Goal: Task Accomplishment & Management: Manage account settings

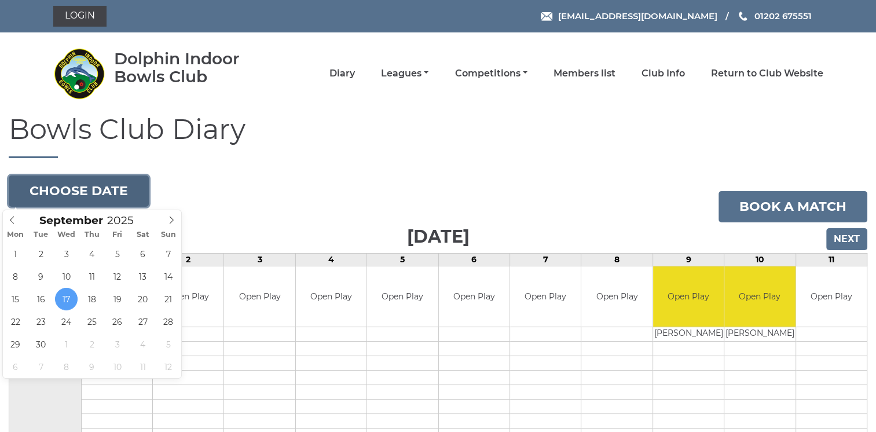
click at [100, 188] on button "Choose date" at bounding box center [79, 190] width 140 height 31
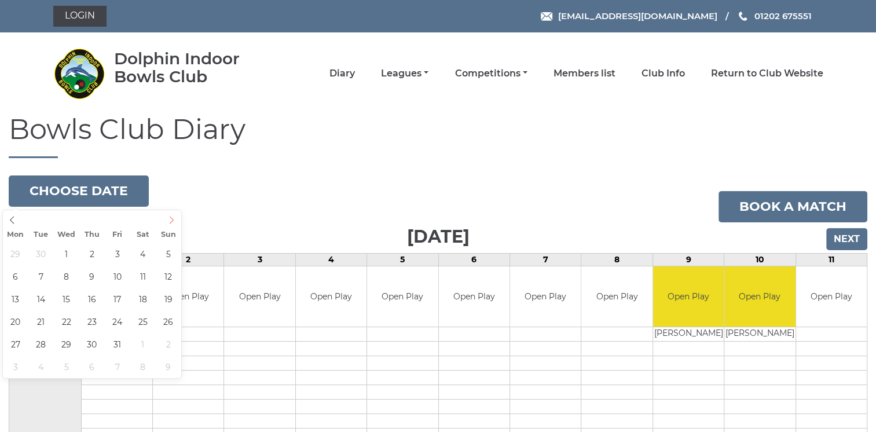
click at [171, 218] on icon at bounding box center [172, 220] width 4 height 8
type input "2025-10-01"
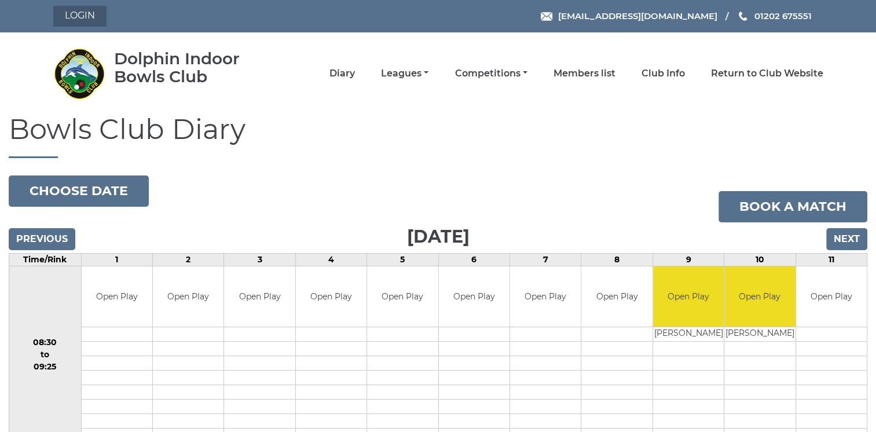
click at [79, 12] on link "Login" at bounding box center [79, 16] width 53 height 21
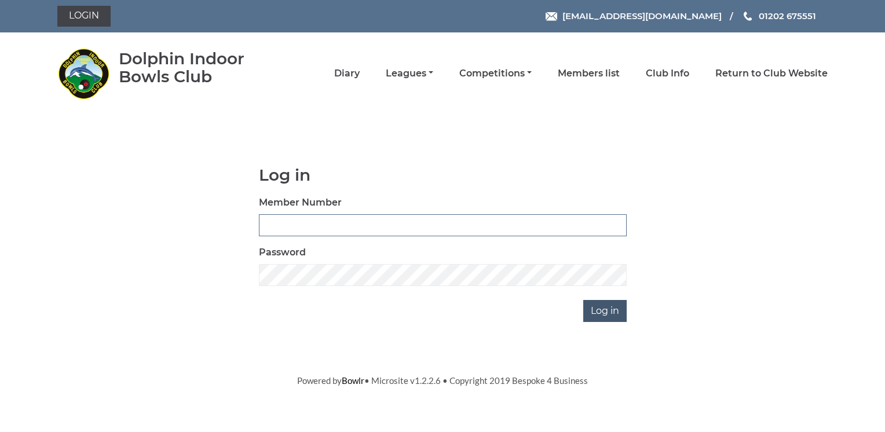
type input "3572"
click at [602, 317] on input "Log in" at bounding box center [604, 311] width 43 height 22
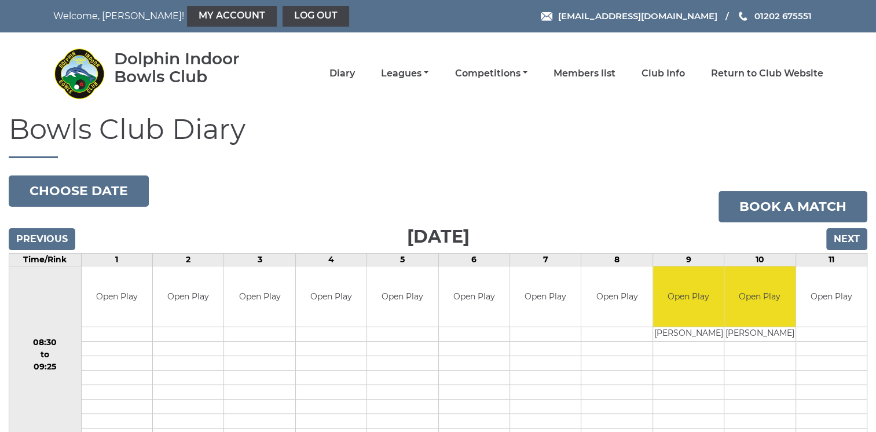
click at [602, 310] on td "Open Play" at bounding box center [617, 296] width 71 height 61
click at [187, 15] on link "My Account" at bounding box center [232, 16] width 90 height 21
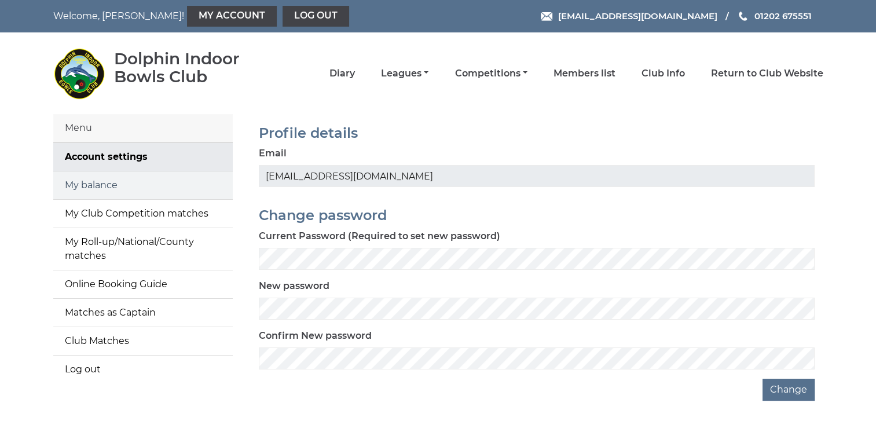
click at [88, 178] on link "My balance" at bounding box center [143, 185] width 180 height 28
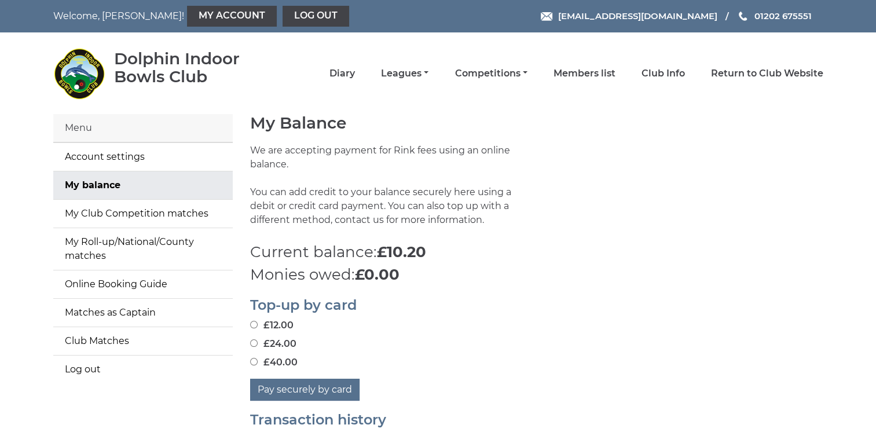
click at [182, 122] on div "Menu" at bounding box center [143, 128] width 180 height 28
click at [153, 125] on div "Menu" at bounding box center [143, 128] width 180 height 28
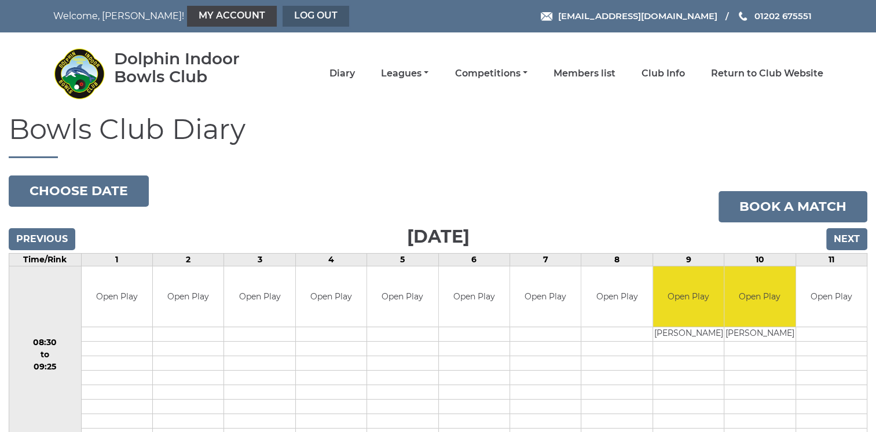
click at [283, 14] on link "Log out" at bounding box center [316, 16] width 67 height 21
